Goal: Check status: Check status

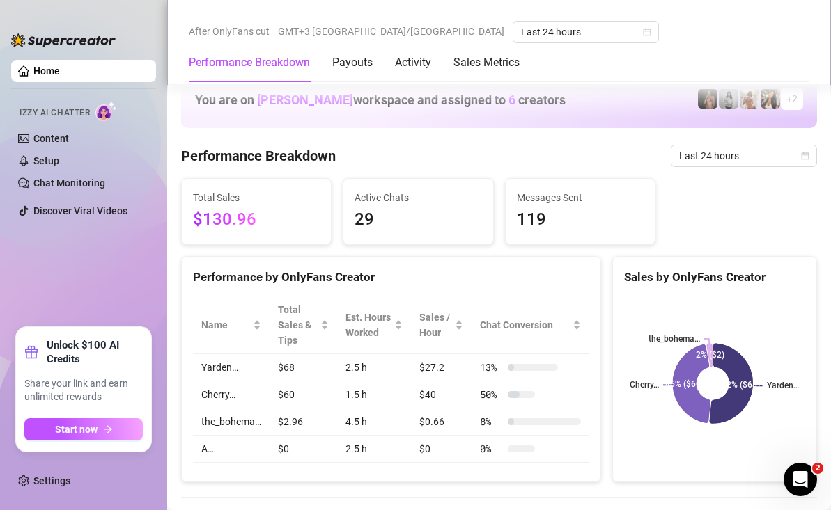
scroll to position [685, 0]
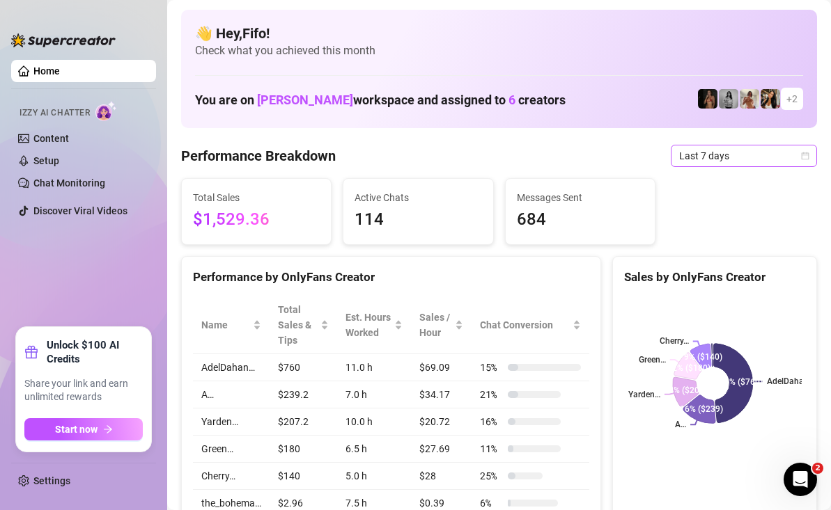
click at [679, 164] on span "Last 7 days" at bounding box center [744, 156] width 130 height 21
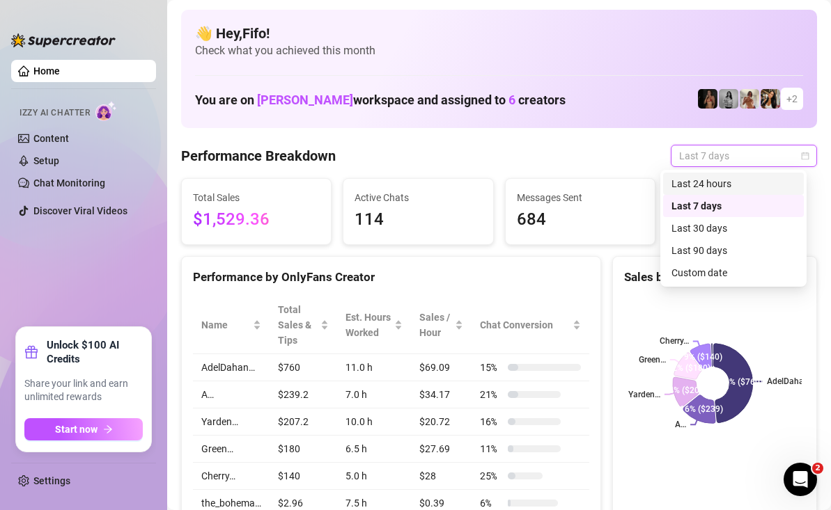
click at [685, 180] on div "Last 24 hours" at bounding box center [733, 183] width 124 height 15
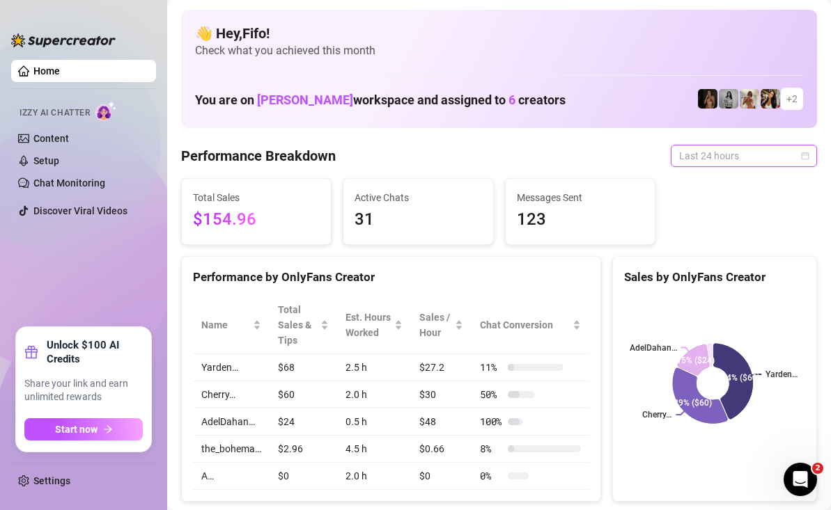
click at [718, 164] on span "Last 24 hours" at bounding box center [744, 156] width 130 height 21
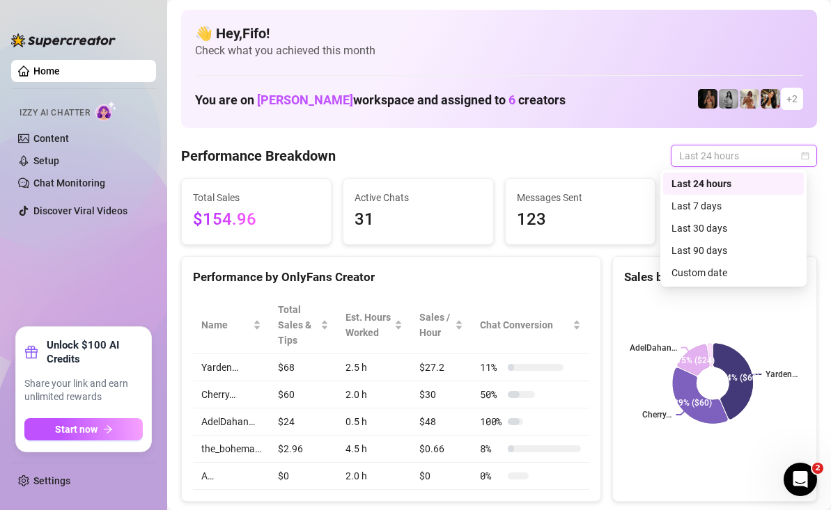
click at [718, 164] on span "Last 24 hours" at bounding box center [744, 156] width 130 height 21
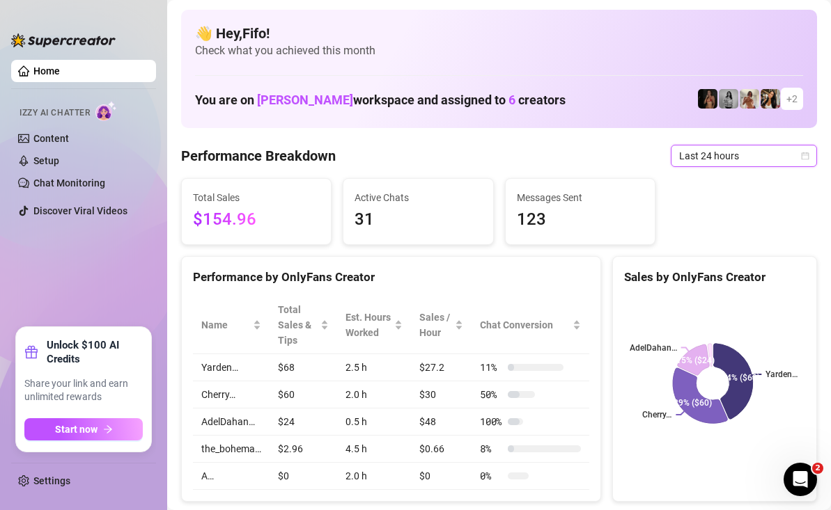
click at [717, 164] on span "Last 24 hours" at bounding box center [744, 156] width 130 height 21
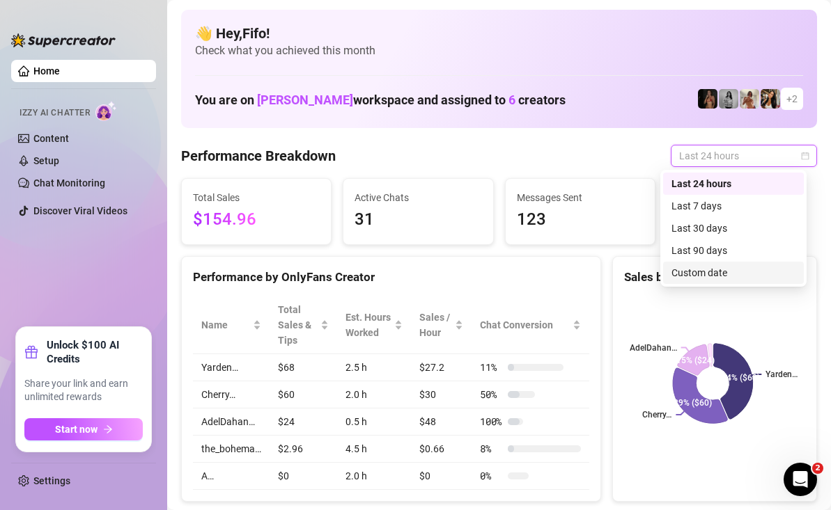
click at [728, 267] on div "Custom date" at bounding box center [733, 273] width 141 height 22
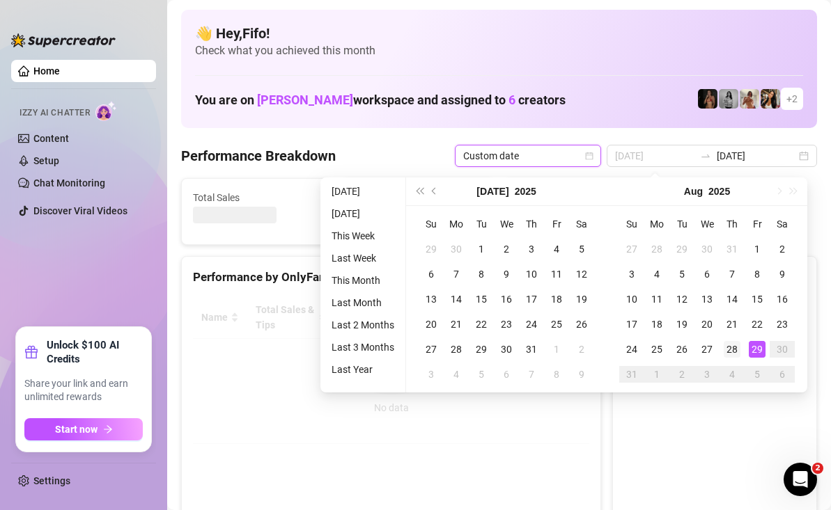
type input "[DATE]"
click at [735, 348] on div "28" at bounding box center [732, 349] width 17 height 17
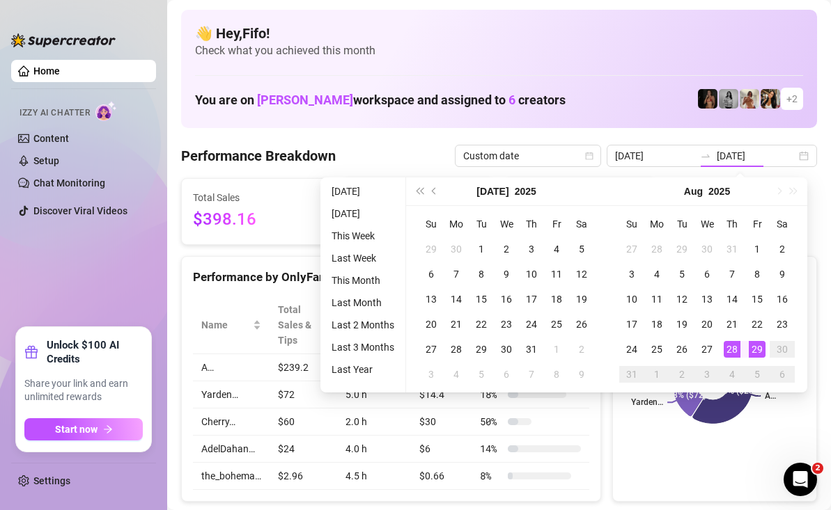
click at [809, 417] on div "Sales by OnlyFans Creator A… Yarden… Cherry… AdelDahan… 60% ($239) 18% ($72) 15…" at bounding box center [715, 379] width 216 height 247
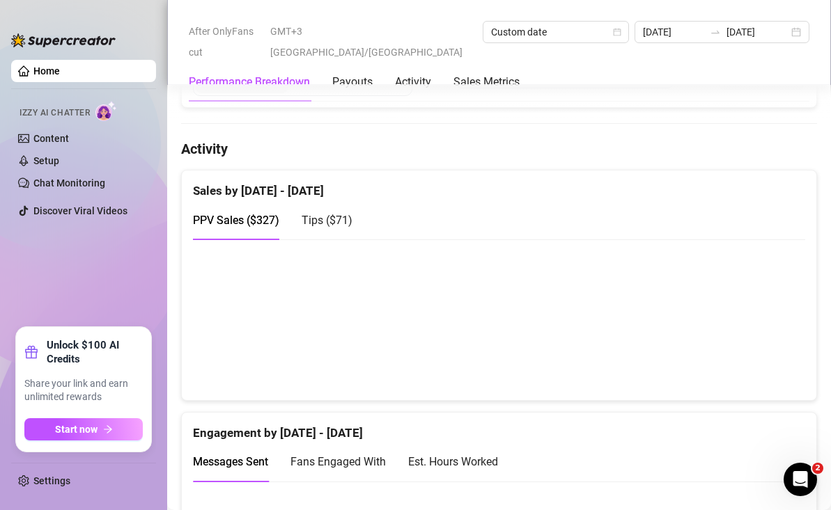
scroll to position [749, 0]
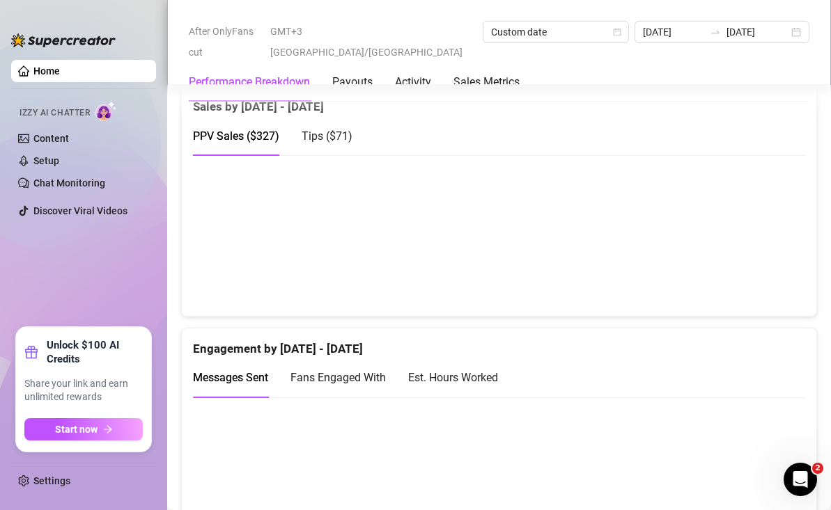
click at [325, 134] on span "Tips ( $71 )" at bounding box center [327, 136] width 51 height 13
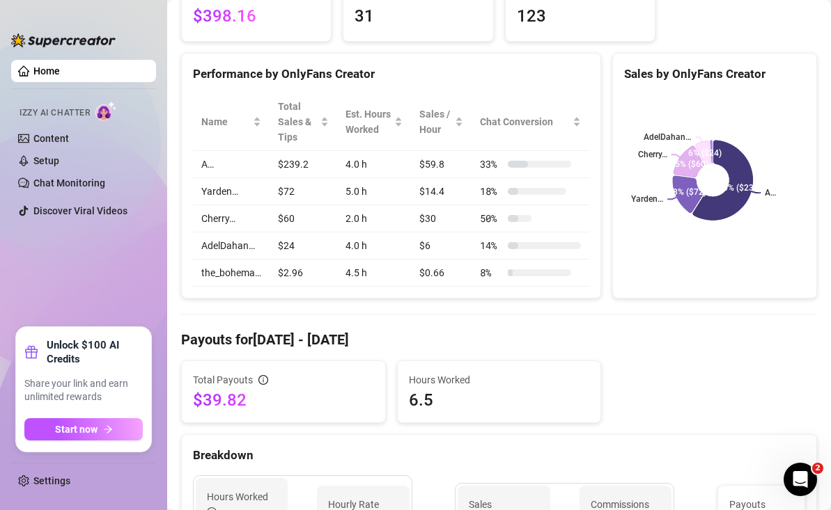
scroll to position [153, 0]
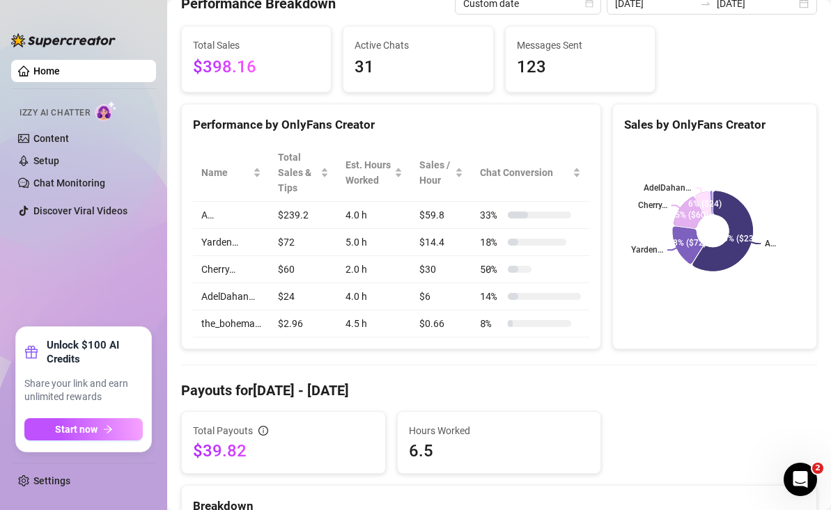
click at [246, 53] on div "Total Sales $398.16" at bounding box center [256, 59] width 127 height 43
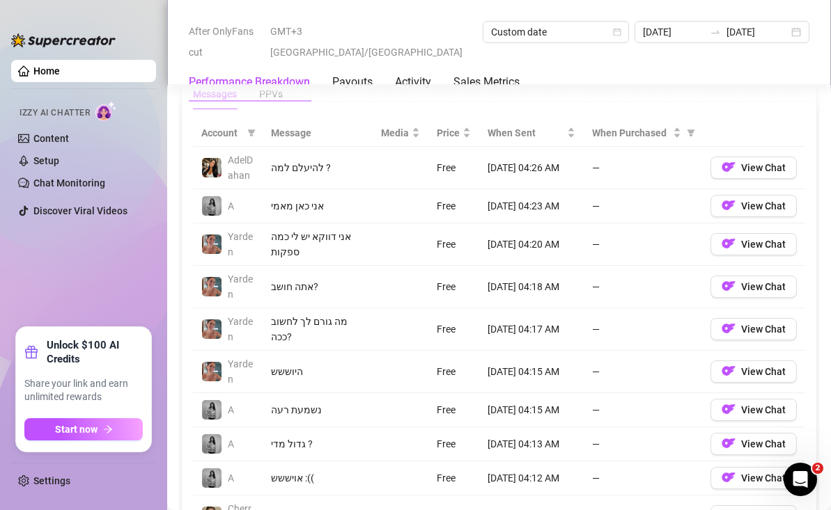
scroll to position [1321, 0]
click at [283, 104] on div "PPVs" at bounding box center [271, 93] width 24 height 32
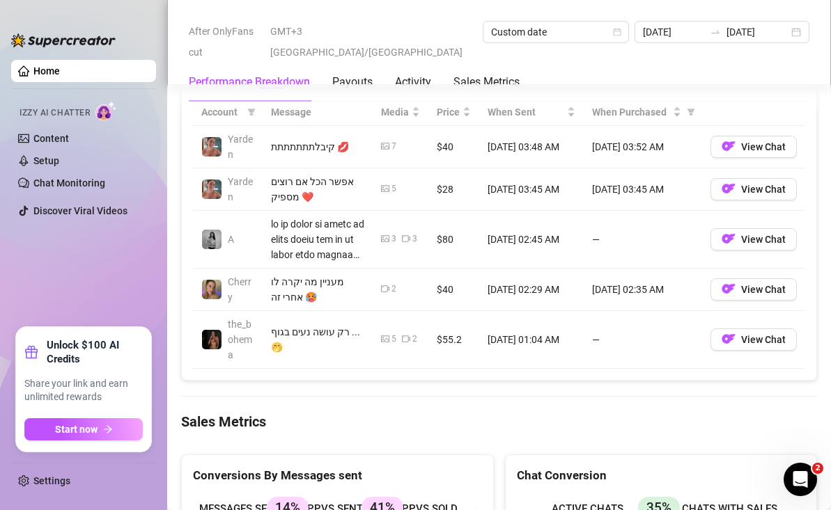
scroll to position [1341, 0]
click at [529, 341] on td "[DATE] 01:04 AM" at bounding box center [531, 340] width 104 height 58
click at [501, 288] on td "[DATE] 02:29 AM" at bounding box center [531, 290] width 104 height 42
click at [523, 283] on td "[DATE] 02:29 AM" at bounding box center [531, 290] width 104 height 42
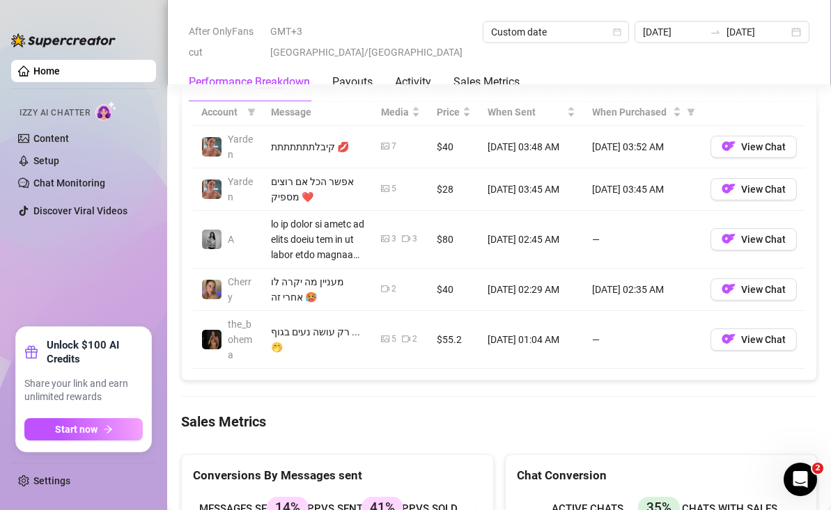
click at [513, 242] on td "[DATE] 02:45 AM" at bounding box center [531, 240] width 104 height 58
click at [510, 186] on td "[DATE] 03:45 AM" at bounding box center [531, 190] width 104 height 42
